Goal: Task Accomplishment & Management: Complete application form

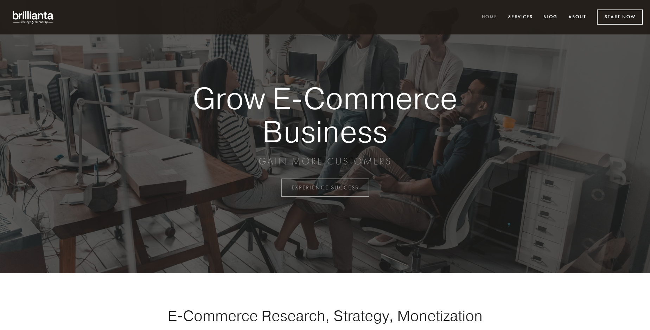
scroll to position [1845, 0]
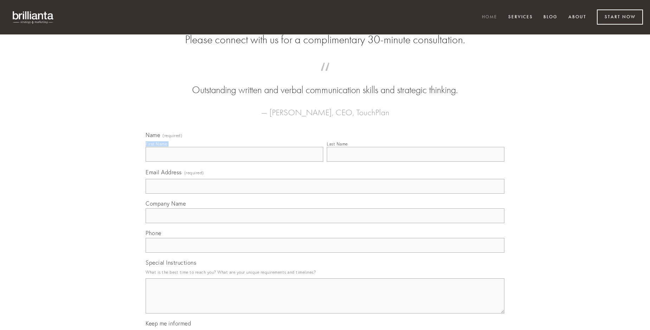
type input "[PERSON_NAME]"
click at [416, 162] on input "Last Name" at bounding box center [416, 154] width 178 height 15
type input "[PERSON_NAME]"
click at [325, 194] on input "Email Address (required)" at bounding box center [325, 186] width 359 height 15
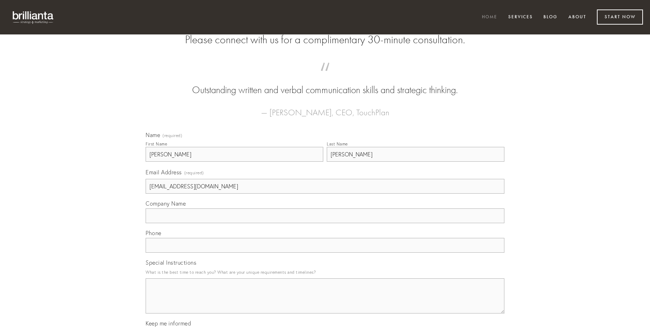
type input "[EMAIL_ADDRESS][DOMAIN_NAME]"
click at [325, 223] on input "Company Name" at bounding box center [325, 216] width 359 height 15
type input "amo"
click at [325, 253] on input "text" at bounding box center [325, 245] width 359 height 15
click at [325, 303] on textarea "Special Instructions" at bounding box center [325, 296] width 359 height 35
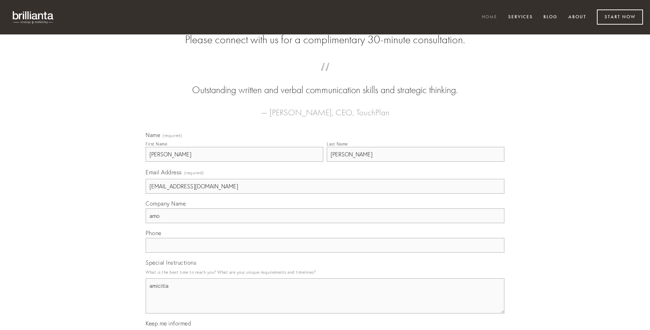
type textarea "amicitia"
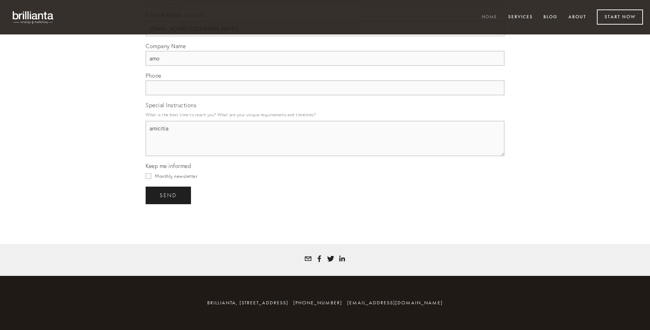
click at [169, 195] on span "send" at bounding box center [168, 195] width 17 height 6
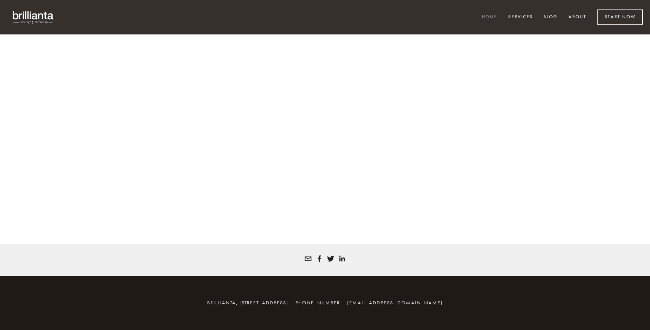
scroll to position [1835, 0]
